Goal: Task Accomplishment & Management: Complete application form

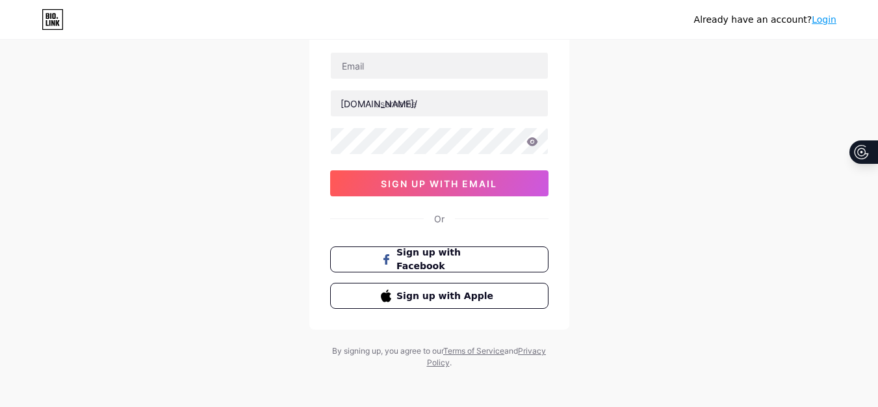
scroll to position [90, 0]
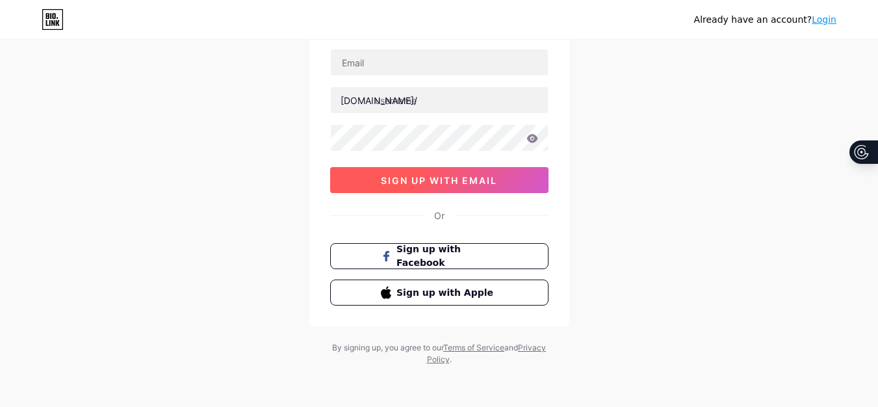
click at [437, 179] on span "sign up with email" at bounding box center [439, 180] width 116 height 11
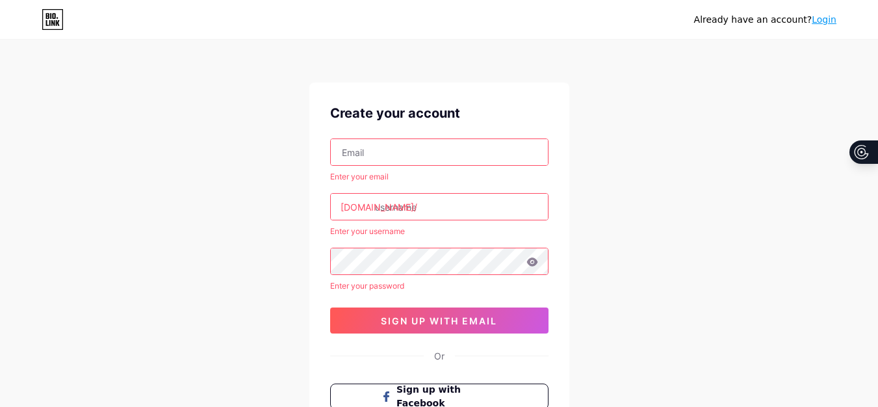
scroll to position [0, 0]
click at [464, 151] on input "text" at bounding box center [439, 153] width 217 height 26
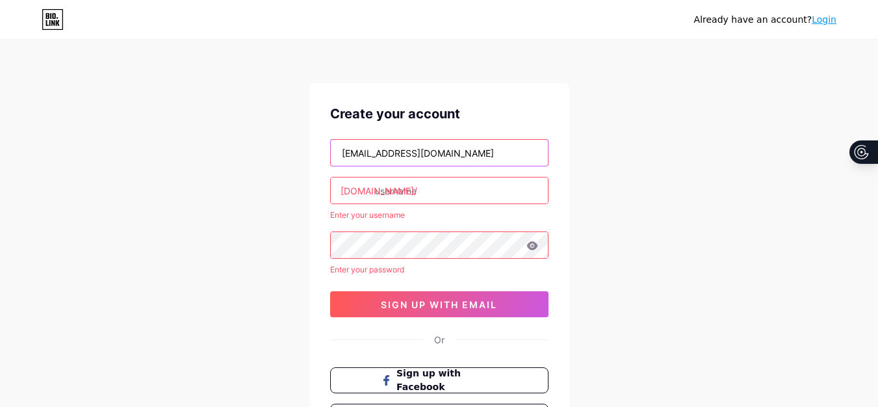
drag, startPoint x: 408, startPoint y: 157, endPoint x: 416, endPoint y: 159, distance: 8.2
click at [409, 157] on input "[EMAIL_ADDRESS][DOMAIN_NAME]" at bounding box center [439, 153] width 217 height 26
type input "[EMAIL_ADDRESS][DOMAIN_NAME]"
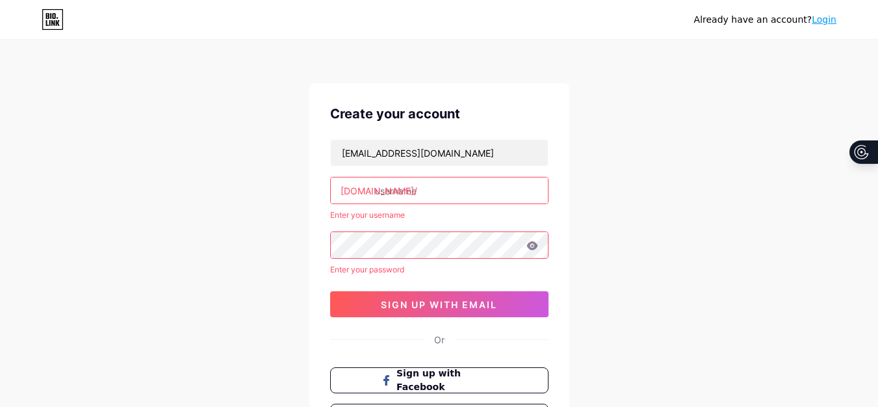
click at [433, 191] on input "text" at bounding box center [439, 190] width 217 height 26
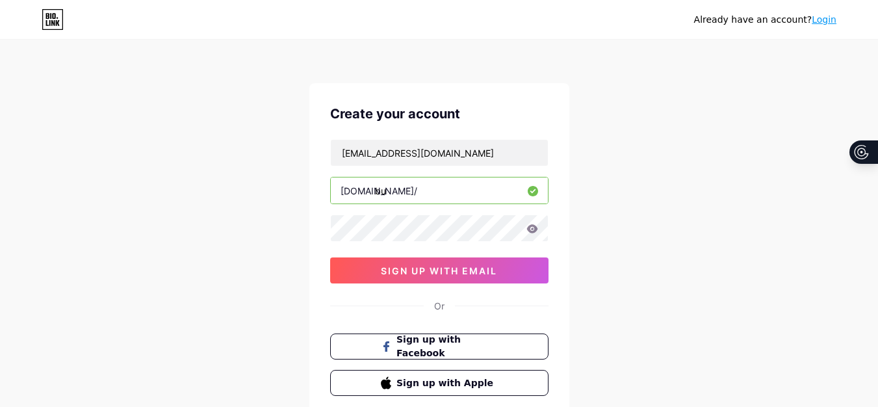
type input "b"
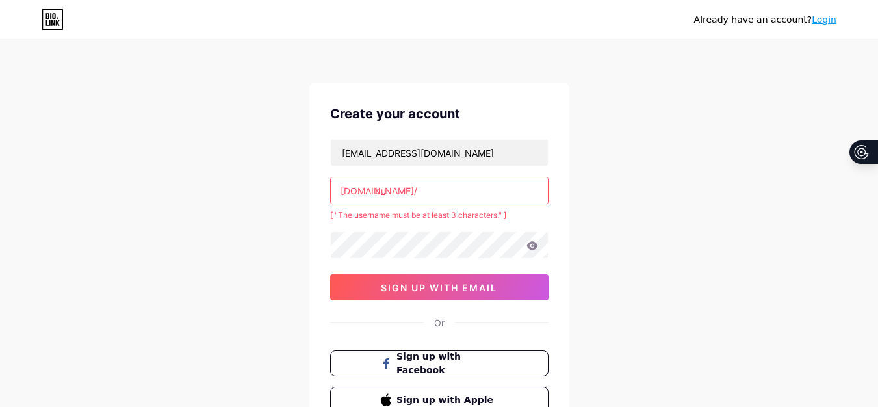
type input "b"
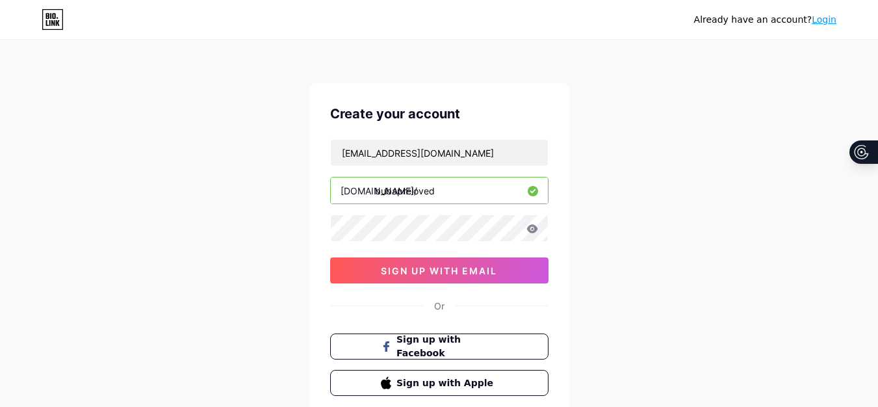
type input "bubapreloved"
click at [532, 232] on icon at bounding box center [531, 228] width 11 height 8
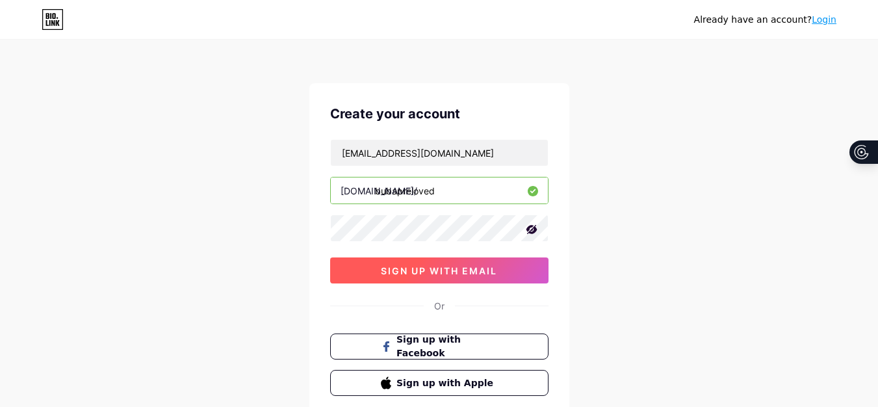
click at [470, 274] on span "sign up with email" at bounding box center [439, 270] width 116 height 11
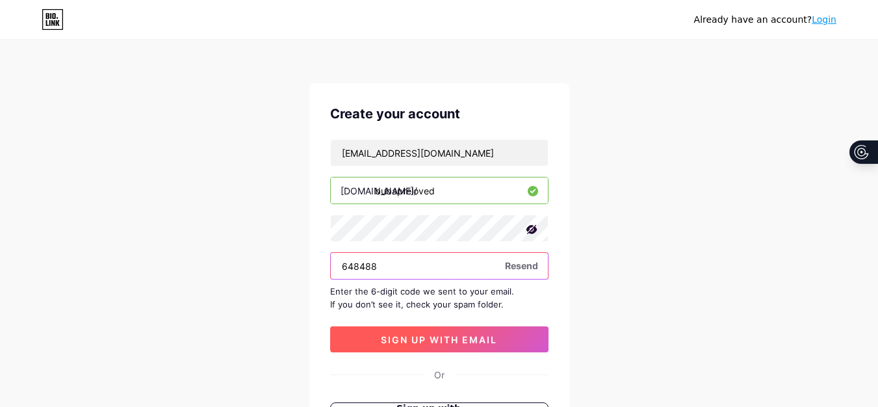
type input "648488"
click at [471, 335] on span "sign up with email" at bounding box center [439, 339] width 116 height 11
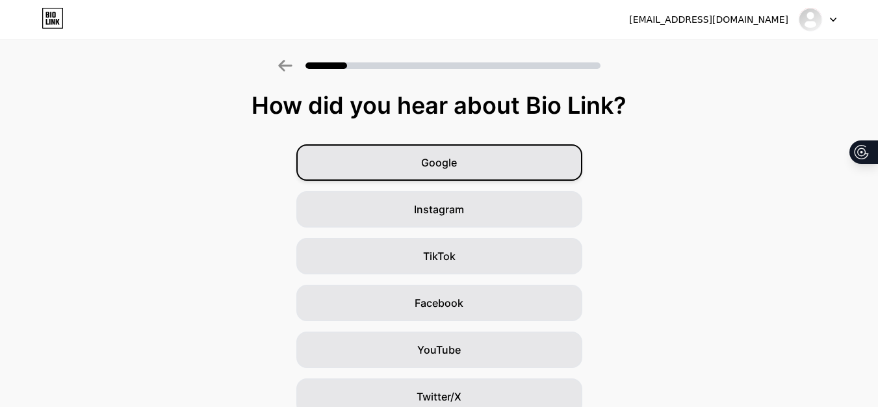
click at [510, 167] on div "Google" at bounding box center [439, 162] width 286 height 36
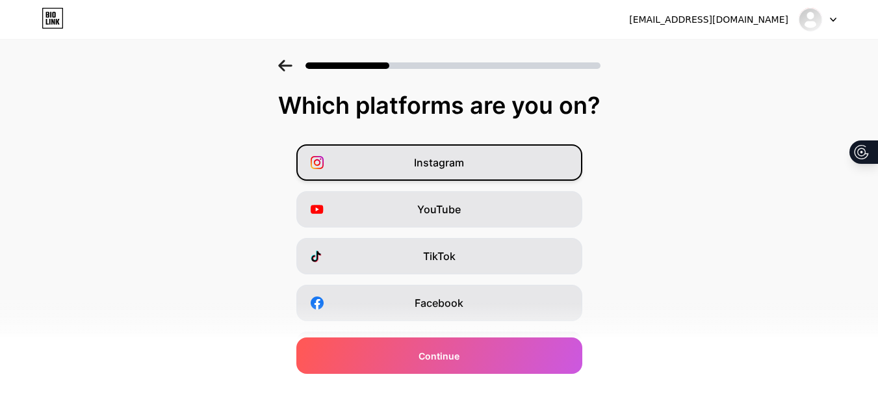
click at [551, 164] on div "Instagram" at bounding box center [439, 162] width 286 height 36
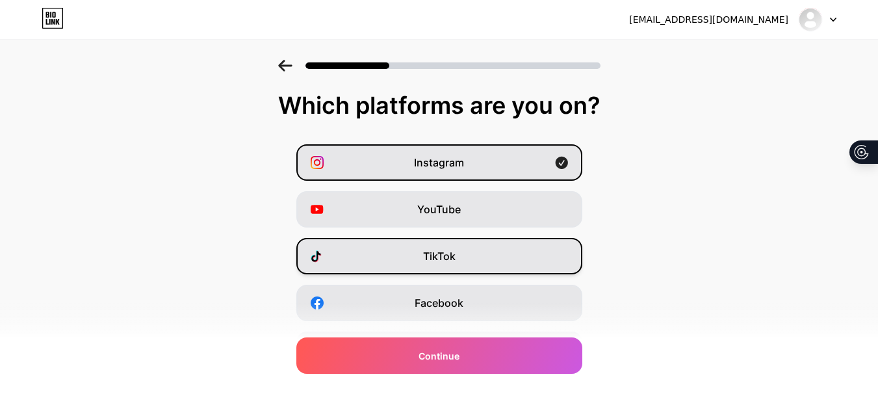
drag, startPoint x: 532, startPoint y: 244, endPoint x: 532, endPoint y: 253, distance: 9.7
click at [532, 248] on div "Instagram YouTube TikTok Facebook Twitter/X Buy Me a Coffee Snapchat I have a w…" at bounding box center [438, 326] width 865 height 364
click at [532, 259] on div "TikTok" at bounding box center [439, 256] width 286 height 36
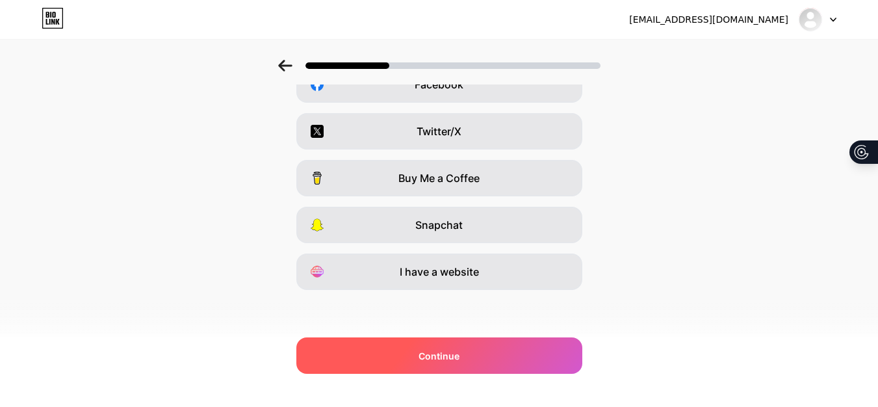
click at [554, 363] on div "Continue" at bounding box center [439, 355] width 286 height 36
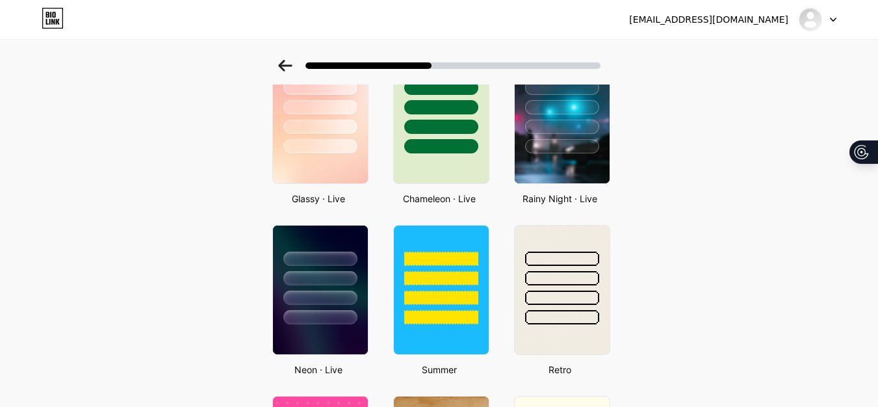
scroll to position [80, 0]
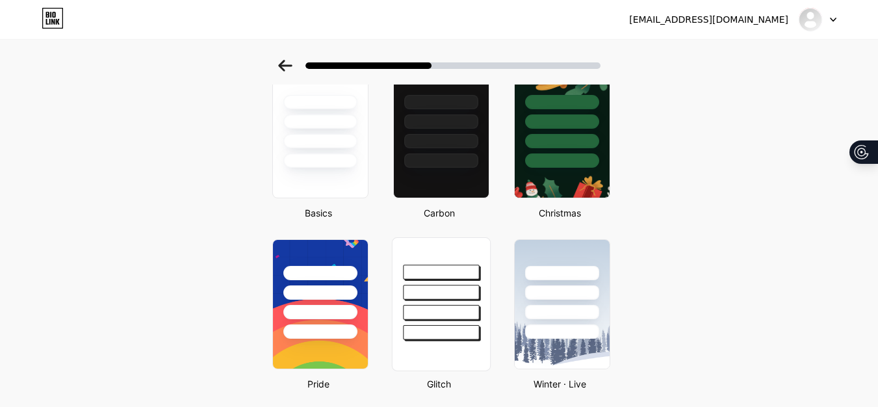
click at [456, 338] on div at bounding box center [441, 332] width 76 height 15
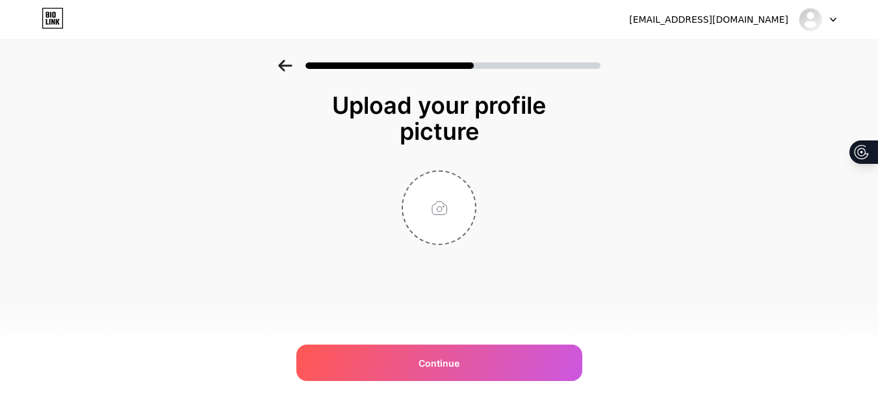
scroll to position [0, 0]
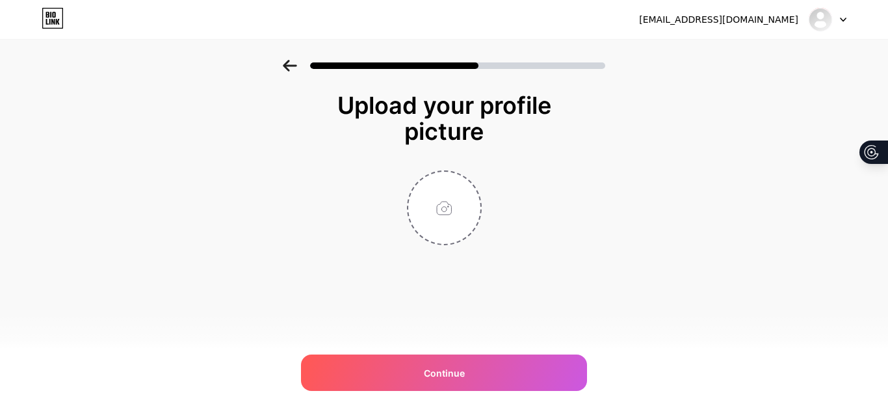
type input "C:\fakepath\Desain tanpa judul (1).png"
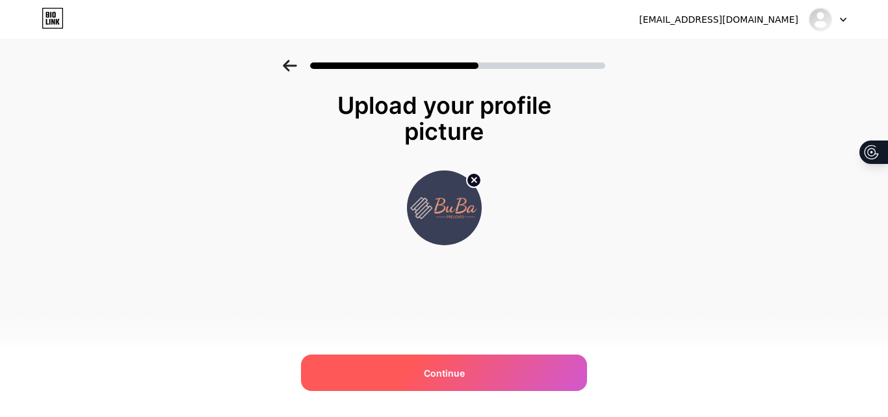
click at [533, 379] on div "Continue" at bounding box center [444, 372] width 286 height 36
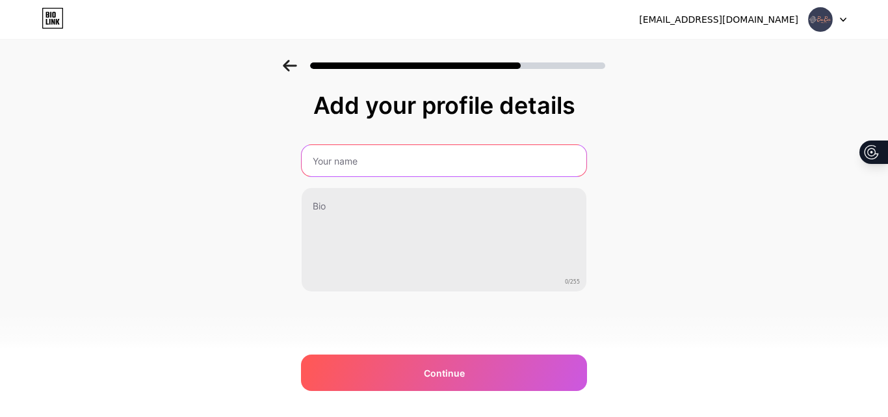
click at [489, 172] on input "text" at bounding box center [444, 160] width 285 height 31
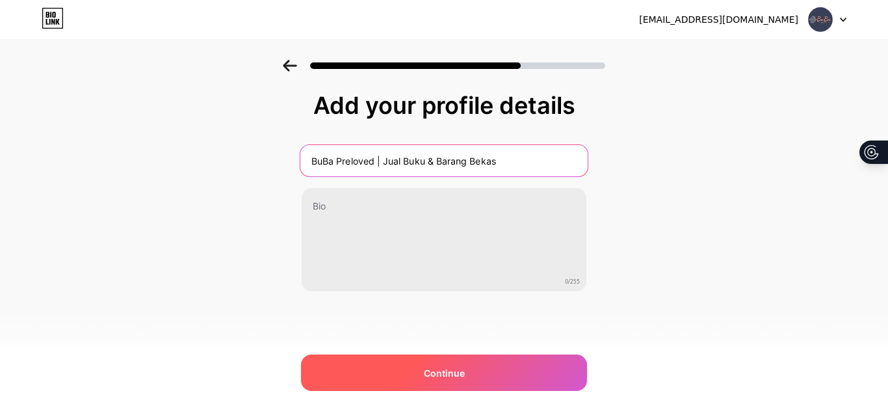
type input "BuBa Preloved | Jual Buku & Barang Bekas"
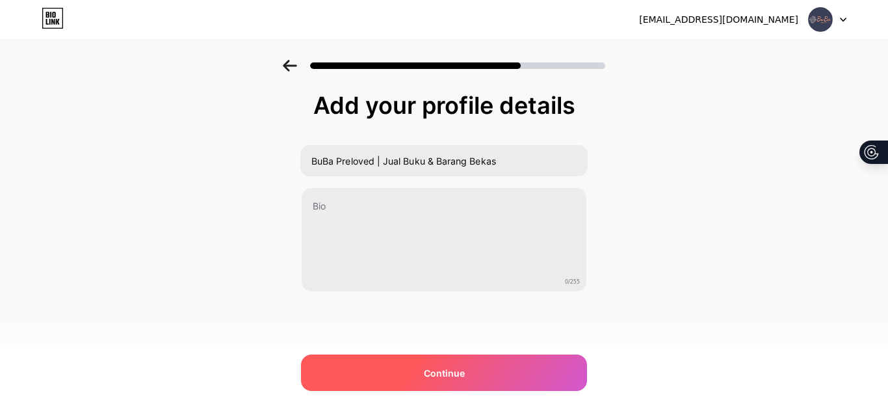
click at [451, 361] on div "Continue" at bounding box center [444, 372] width 286 height 36
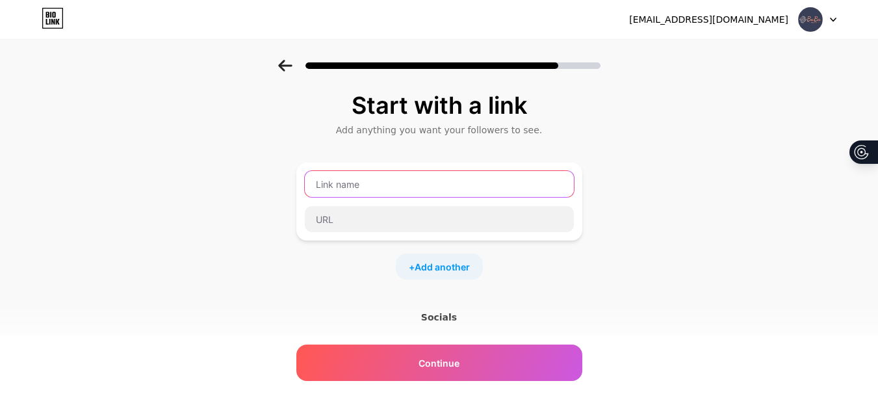
click at [425, 197] on input "text" at bounding box center [439, 184] width 269 height 26
type input "Shopee"
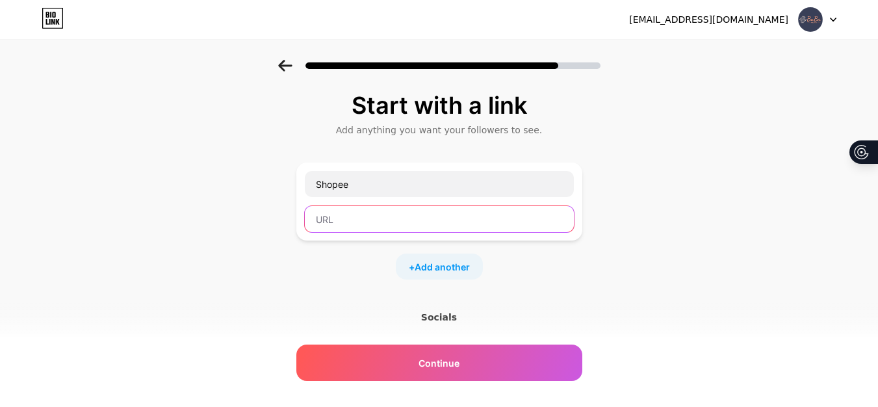
click at [450, 232] on input "text" at bounding box center [439, 219] width 269 height 26
paste input "[DOMAIN_NAME][URL]"
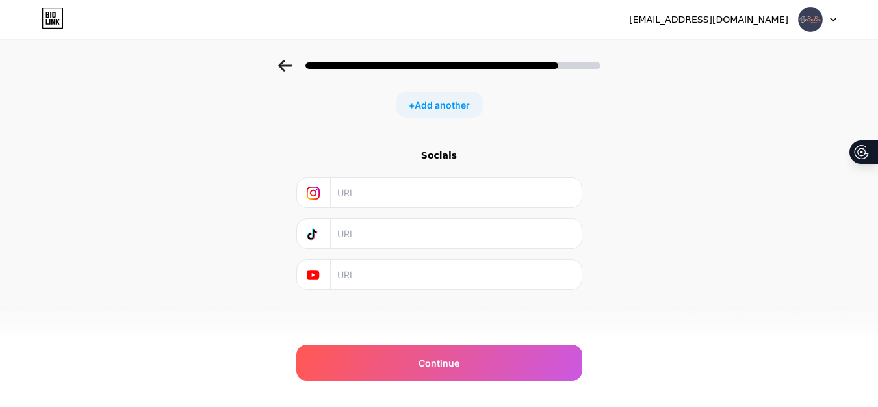
scroll to position [177, 0]
type input "[DOMAIN_NAME][URL]"
click at [391, 197] on input "text" at bounding box center [455, 192] width 236 height 29
paste input "[URL][DOMAIN_NAME]"
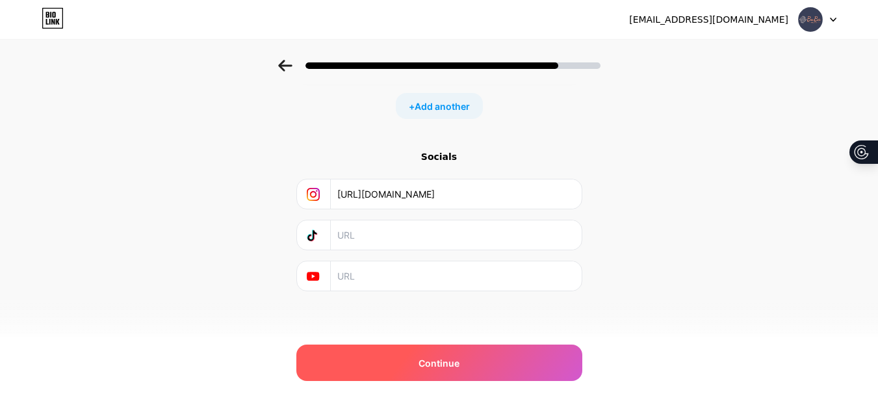
scroll to position [0, 0]
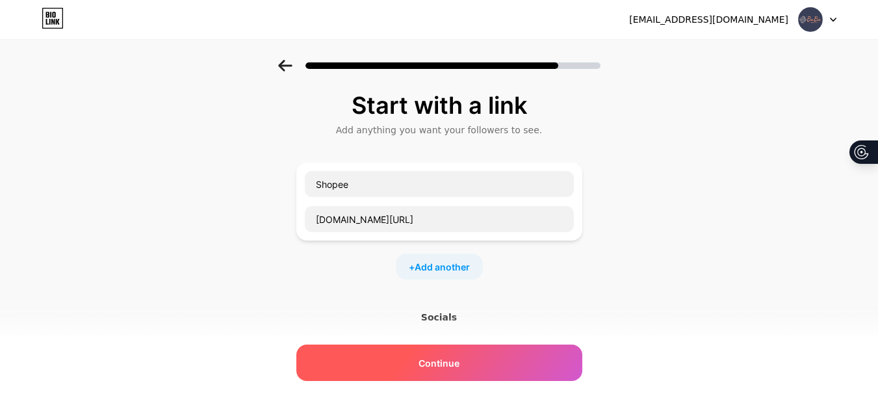
type input "[URL][DOMAIN_NAME]"
click at [499, 364] on div "Continue" at bounding box center [439, 362] width 286 height 36
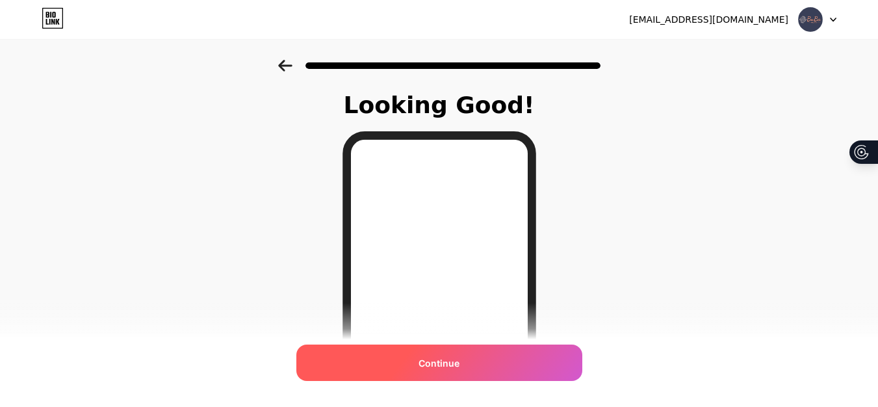
click at [495, 355] on div "Continue" at bounding box center [439, 362] width 286 height 36
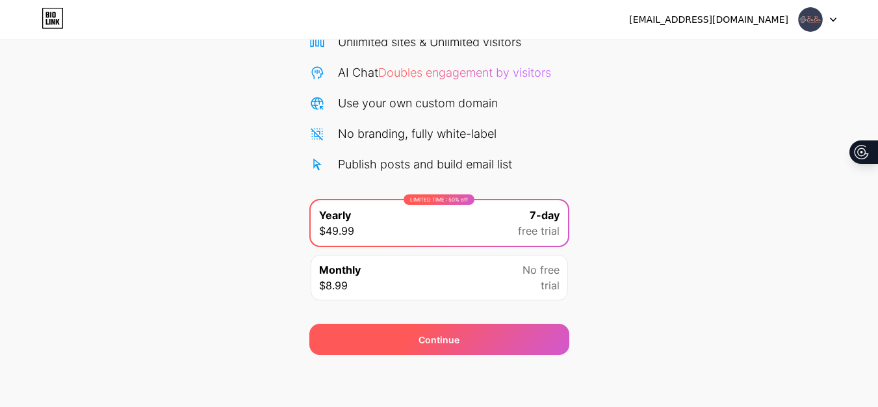
click at [455, 350] on div "Continue" at bounding box center [439, 339] width 260 height 31
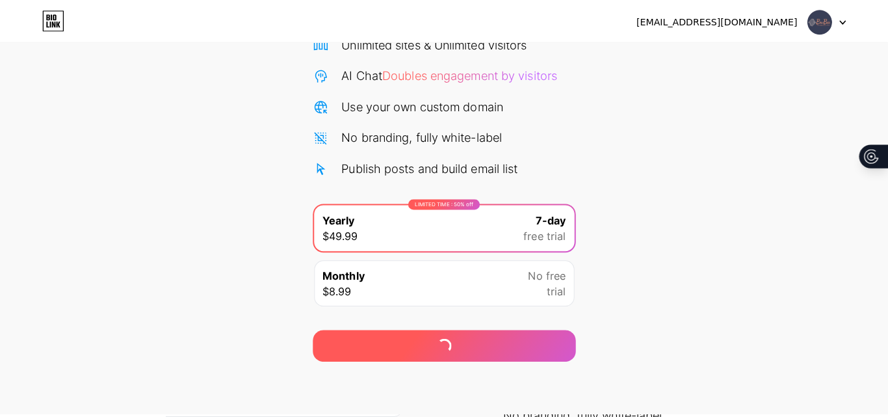
scroll to position [133, 0]
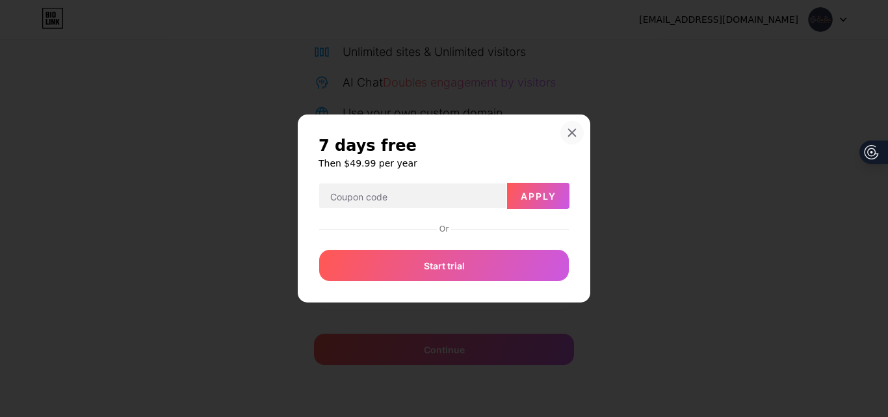
click at [574, 127] on icon at bounding box center [572, 132] width 10 height 10
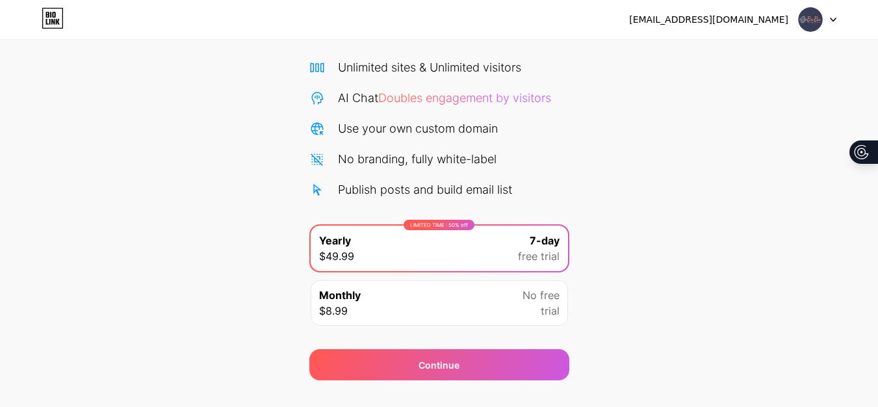
scroll to position [142, 0]
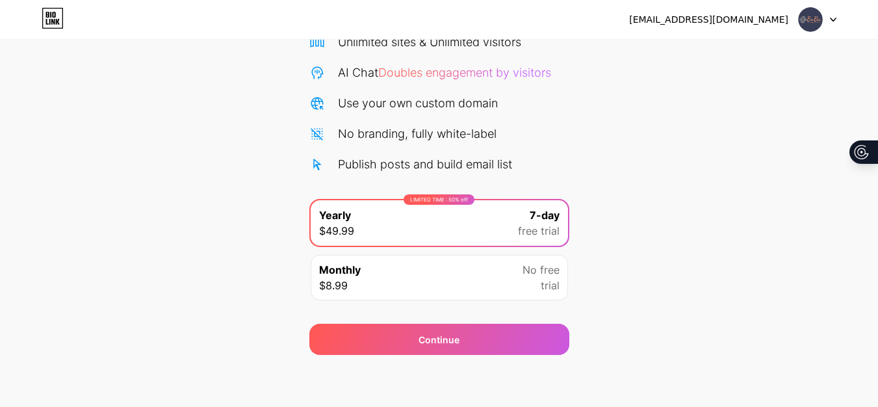
click at [460, 264] on div "Monthly $8.99 No free trial" at bounding box center [439, 277] width 257 height 45
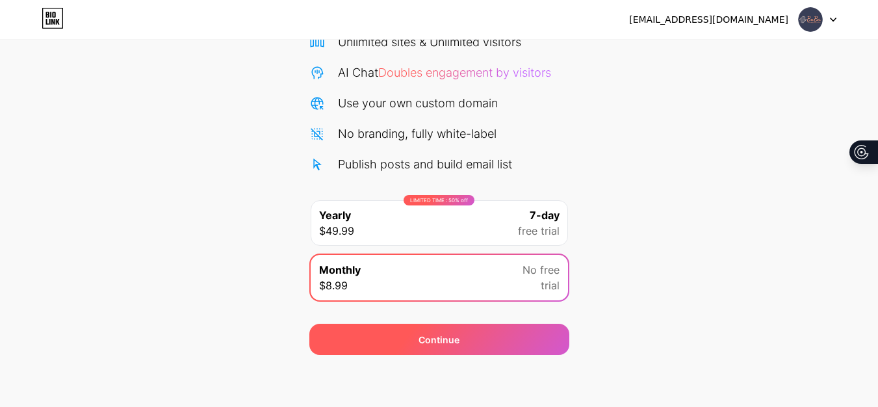
click at [482, 347] on div "Continue" at bounding box center [439, 339] width 260 height 31
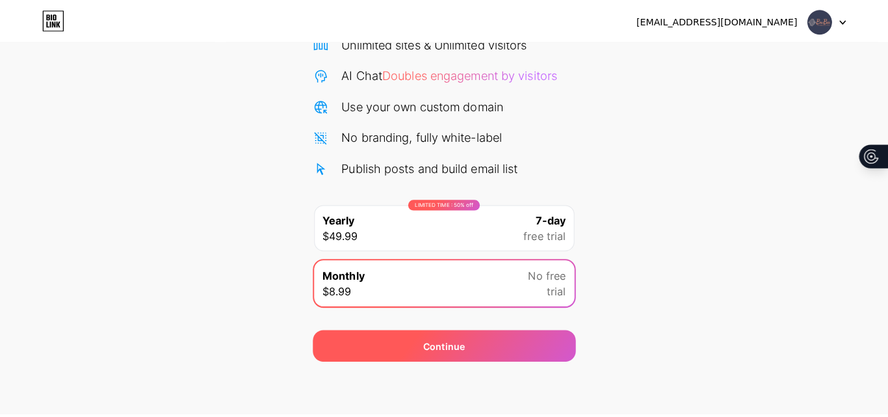
scroll to position [133, 0]
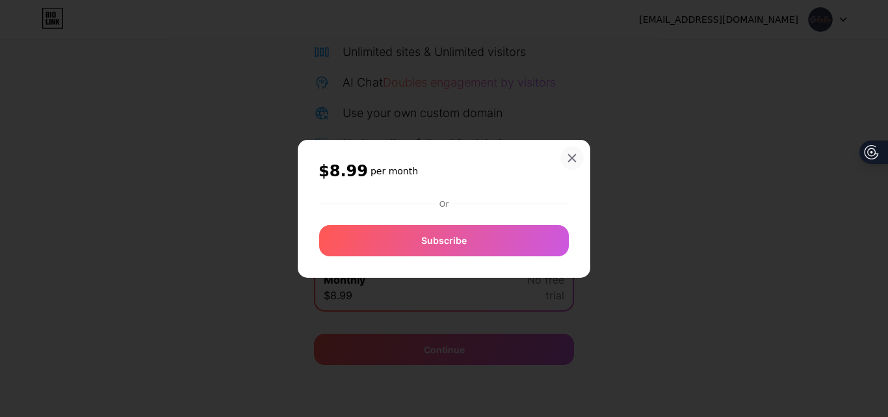
click at [571, 161] on div at bounding box center [571, 157] width 23 height 23
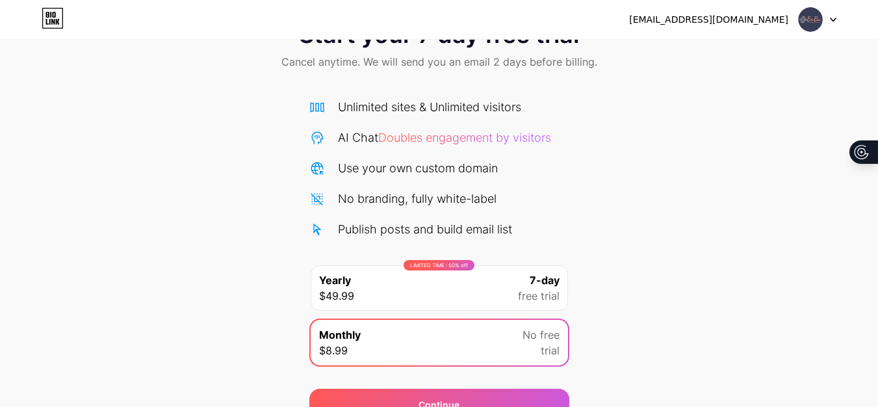
scroll to position [0, 0]
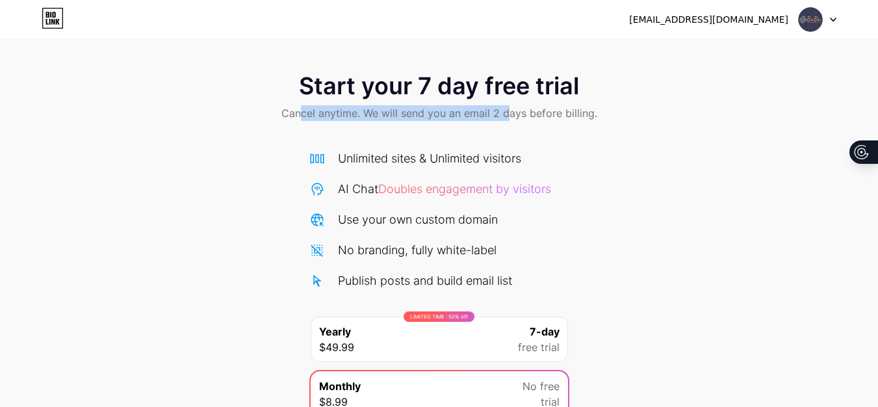
drag, startPoint x: 266, startPoint y: 122, endPoint x: 528, endPoint y: 127, distance: 262.0
click at [528, 121] on span "Cancel anytime. We will send you an email 2 days before billing." at bounding box center [439, 113] width 316 height 16
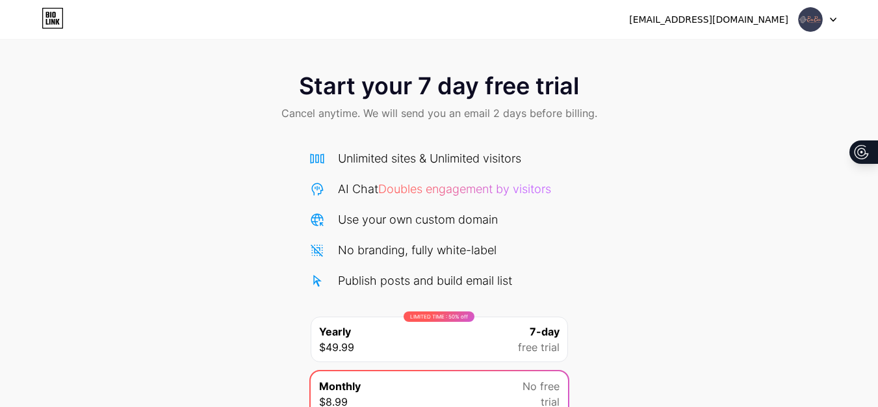
drag, startPoint x: 717, startPoint y: 155, endPoint x: 809, endPoint y: 75, distance: 121.6
click at [719, 155] on div "Start your 7 day free trial Cancel anytime. We will send you an email 2 days be…" at bounding box center [439, 265] width 878 height 411
click at [817, 21] on img at bounding box center [810, 19] width 25 height 25
click at [53, 20] on icon at bounding box center [53, 18] width 22 height 21
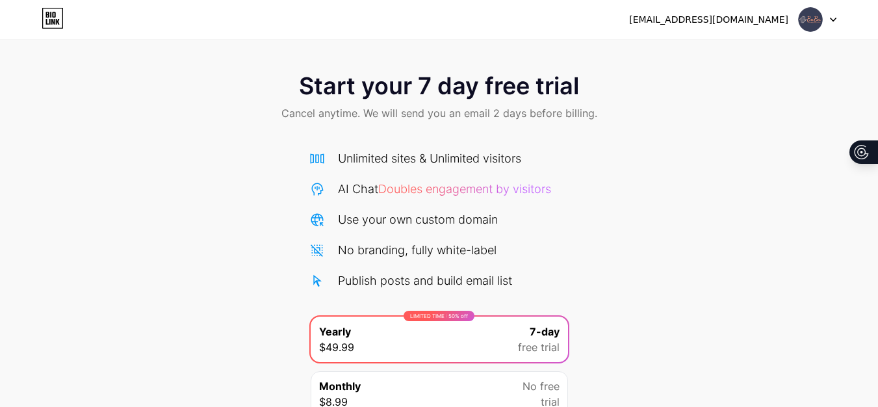
click at [744, 19] on div "[EMAIL_ADDRESS][DOMAIN_NAME]" at bounding box center [708, 20] width 159 height 14
click at [807, 21] on img at bounding box center [810, 19] width 25 height 25
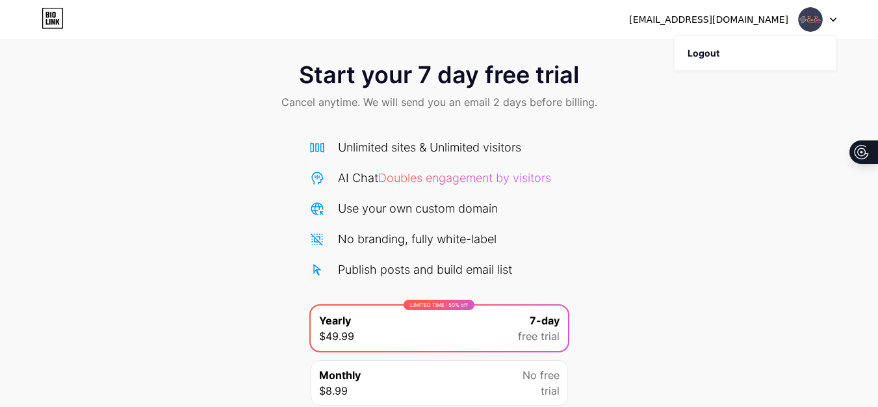
scroll to position [142, 0]
